Goal: Task Accomplishment & Management: Use online tool/utility

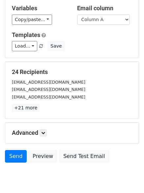
scroll to position [64, 0]
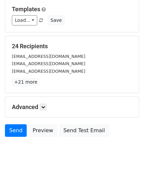
click at [43, 100] on div "Advanced Tracking Track Opens UTM Codes Track Clicks Filters Only include sprea…" at bounding box center [72, 107] width 134 height 20
click at [42, 108] on link at bounding box center [43, 106] width 7 height 7
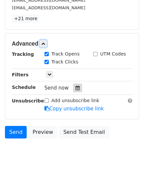
scroll to position [128, 0]
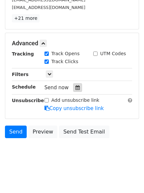
click at [76, 86] on icon at bounding box center [78, 87] width 4 height 5
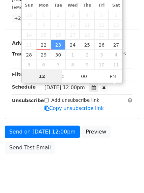
scroll to position [0, 0]
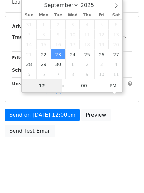
click at [44, 45] on span "15" at bounding box center [43, 44] width 15 height 10
type input "2025-09-22 12:00"
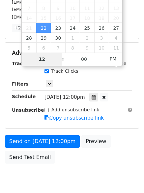
drag, startPoint x: 42, startPoint y: 55, endPoint x: 44, endPoint y: 64, distance: 8.8
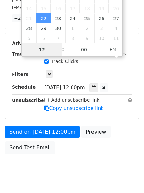
scroll to position [118, 0]
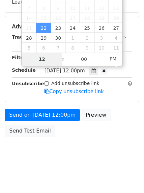
type input "4"
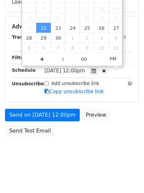
type input "2025-09-22 16:00"
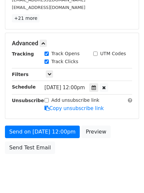
click at [63, 164] on body "New Campaign Daily emails left: 50 Google Sheet: Daily Variables Copy/paste... …" at bounding box center [72, 30] width 144 height 306
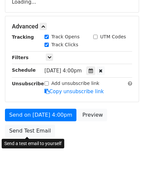
scroll to position [128, 0]
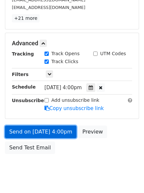
click at [45, 133] on link "Send on Sep 22 at 4:00pm" at bounding box center [41, 132] width 72 height 13
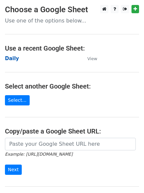
click at [8, 59] on strong "Daily" at bounding box center [12, 58] width 14 height 6
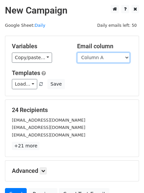
drag, startPoint x: 0, startPoint y: 0, endPoint x: 94, endPoint y: 60, distance: 111.4
click at [94, 60] on select "Column A Column B Column C Column D Column E Column F" at bounding box center [103, 58] width 53 height 10
select select "Column B"
click at [77, 53] on select "Column A Column B Column C Column D Column E Column F" at bounding box center [103, 58] width 53 height 10
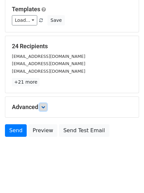
click at [42, 107] on link at bounding box center [43, 106] width 7 height 7
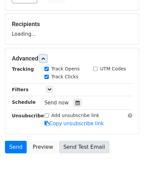
scroll to position [101, 0]
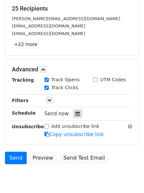
click at [76, 113] on icon at bounding box center [78, 113] width 4 height 5
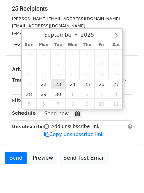
type input "2025-09-23 12:00"
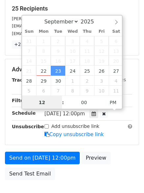
scroll to position [0, 0]
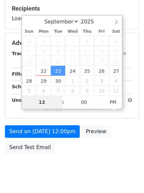
type input "5"
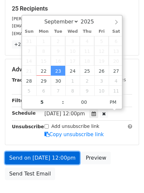
type input "2025-09-23 17:00"
click at [43, 162] on link "Send on Sep 23 at 12:00pm" at bounding box center [42, 158] width 75 height 13
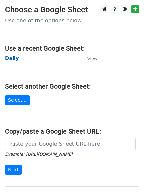
click at [16, 57] on strong "Daily" at bounding box center [12, 58] width 14 height 6
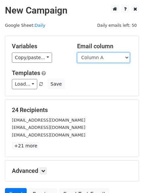
click at [101, 62] on select "Column A Column B Column C Column D Column E Column F" at bounding box center [103, 58] width 53 height 10
select select "Column C"
click at [77, 53] on select "Column A Column B Column C Column D Column E Column F" at bounding box center [103, 58] width 53 height 10
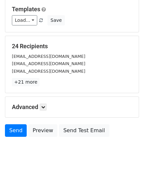
click at [49, 106] on h5 "Advanced" at bounding box center [72, 106] width 121 height 7
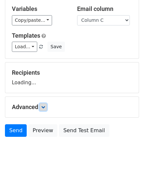
click at [44, 106] on icon at bounding box center [43, 107] width 4 height 4
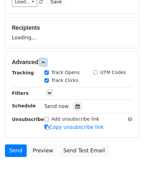
scroll to position [100, 0]
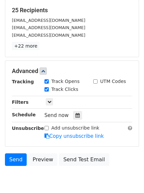
click at [73, 91] on label "Track Clicks" at bounding box center [65, 89] width 27 height 7
click at [49, 91] on input "Track Clicks" at bounding box center [47, 89] width 4 height 4
checkbox input "false"
click at [58, 85] on label "Track Opens" at bounding box center [66, 81] width 28 height 7
click at [49, 84] on input "Track Opens" at bounding box center [47, 81] width 4 height 4
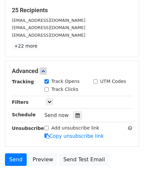
checkbox input "false"
click at [60, 91] on label "Track Clicks" at bounding box center [65, 89] width 27 height 7
click at [49, 91] on input "Track Clicks" at bounding box center [47, 89] width 4 height 4
checkbox input "true"
click at [56, 81] on label "Track Opens" at bounding box center [66, 81] width 28 height 7
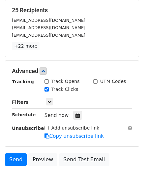
click at [49, 81] on input "Track Opens" at bounding box center [47, 81] width 4 height 4
checkbox input "true"
click at [76, 114] on icon at bounding box center [78, 115] width 4 height 5
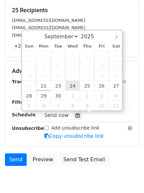
type input "2025-09-24 12:00"
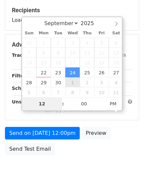
type input "6"
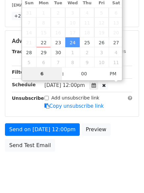
scroll to position [144, 0]
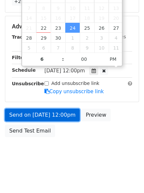
type input "2025-09-24 18:00"
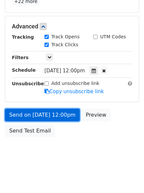
click at [42, 118] on link "Send on Sep 24 at 12:00pm" at bounding box center [42, 115] width 75 height 13
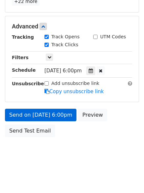
scroll to position [118, 0]
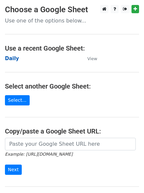
click at [10, 60] on strong "Daily" at bounding box center [12, 58] width 14 height 6
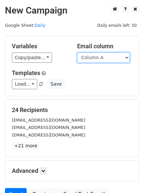
click at [97, 61] on select "Column A Column B Column C Column D Column E Column F" at bounding box center [103, 58] width 53 height 10
select select "Column D"
click at [77, 53] on select "Column A Column B Column C Column D Column E Column F" at bounding box center [103, 58] width 53 height 10
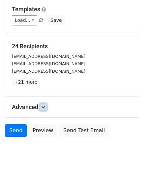
drag, startPoint x: 47, startPoint y: 106, endPoint x: 57, endPoint y: 119, distance: 16.5
click at [46, 106] on link at bounding box center [43, 106] width 7 height 7
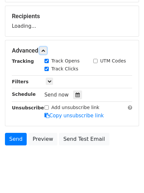
scroll to position [98, 0]
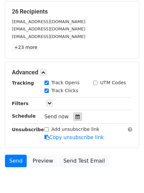
click at [76, 119] on icon at bounding box center [78, 116] width 4 height 5
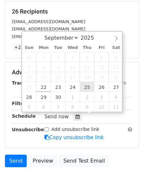
type input "[DATE] 12:00"
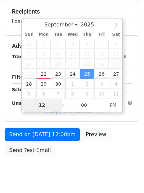
type input "7"
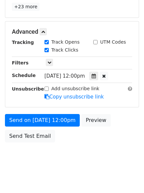
scroll to position [274, 0]
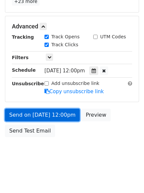
type input "2025-09-25 19:00"
click at [41, 110] on link "Send on Sep 25 at 12:00pm" at bounding box center [42, 115] width 75 height 13
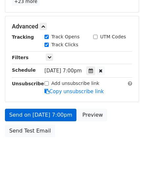
scroll to position [118, 0]
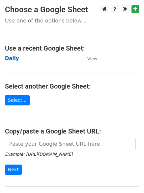
click at [10, 60] on strong "Daily" at bounding box center [12, 58] width 14 height 6
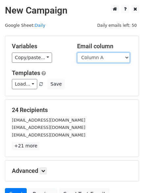
drag, startPoint x: 0, startPoint y: 0, endPoint x: 93, endPoint y: 60, distance: 111.3
click at [92, 61] on select "Column A Column B Column C Column D Column E Column F" at bounding box center [103, 58] width 53 height 10
select select "Column E"
click at [77, 53] on select "Column A Column B Column C Column D Column E Column F" at bounding box center [103, 58] width 53 height 10
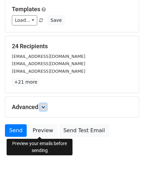
click at [43, 107] on icon at bounding box center [43, 107] width 4 height 4
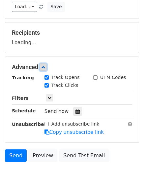
scroll to position [102, 0]
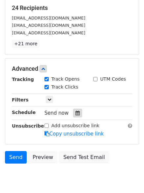
click at [76, 114] on icon at bounding box center [78, 113] width 4 height 5
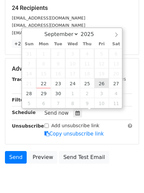
type input "2025-09-26 12:00"
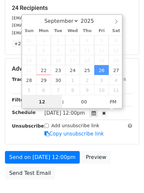
scroll to position [0, 0]
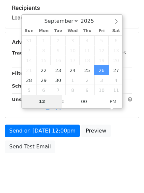
type input "8"
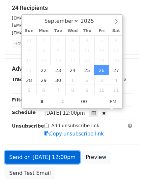
type input "2025-09-26 20:00"
click at [49, 151] on link "Send on Sep 26 at 12:00pm" at bounding box center [42, 157] width 75 height 13
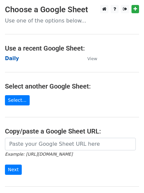
click at [11, 61] on strong "Daily" at bounding box center [12, 58] width 14 height 6
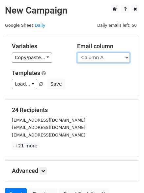
click at [97, 59] on select "Column A Column B Column C Column D Column E Column F" at bounding box center [103, 58] width 53 height 10
select select "Column F"
click at [77, 53] on select "Column A Column B Column C Column D Column E Column F" at bounding box center [103, 58] width 53 height 10
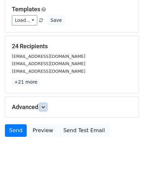
click at [45, 108] on icon at bounding box center [43, 107] width 4 height 4
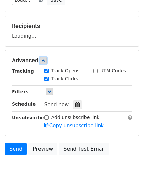
scroll to position [96, 0]
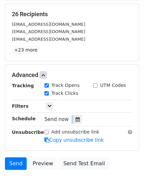
click at [70, 116] on div "Send now" at bounding box center [84, 119] width 78 height 9
click at [73, 118] on div at bounding box center [77, 119] width 9 height 9
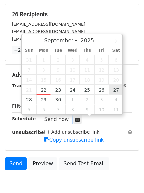
type input "[DATE] 12:00"
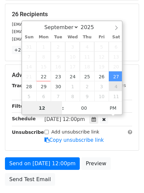
scroll to position [0, 0]
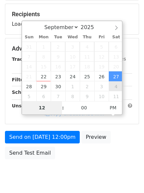
type input "9"
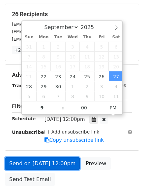
type input "[DATE] 21:00"
click at [59, 164] on link "Send on [DATE] 12:00pm" at bounding box center [42, 163] width 75 height 13
